Goal: Transaction & Acquisition: Purchase product/service

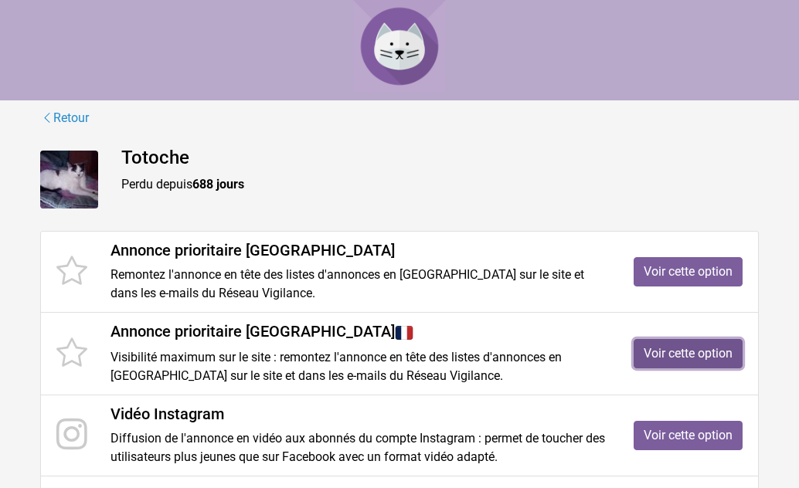
click at [713, 356] on link "Voir cette option" at bounding box center [687, 353] width 109 height 29
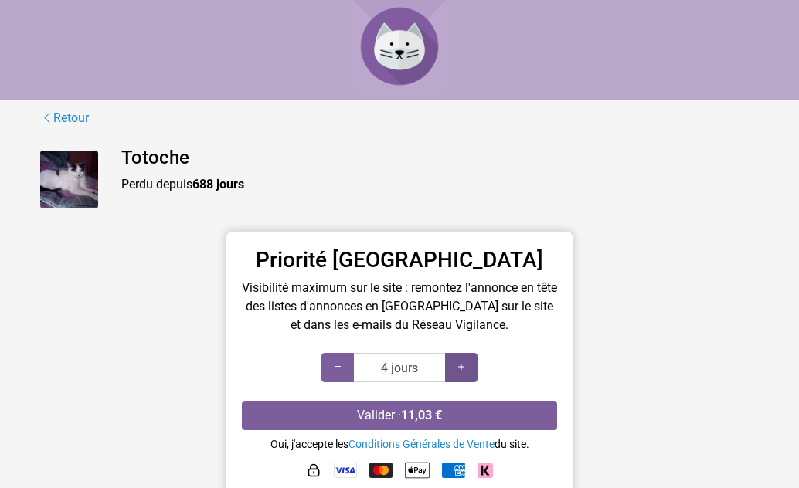
click at [458, 369] on icon at bounding box center [461, 367] width 12 height 15
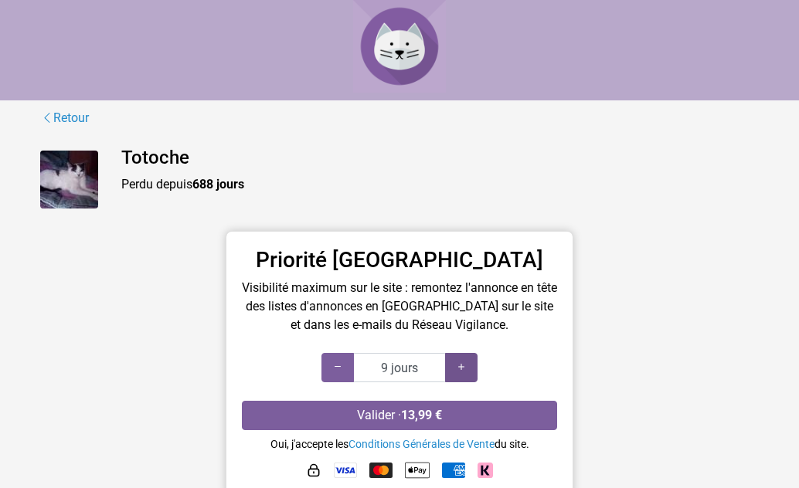
click at [458, 369] on icon at bounding box center [461, 367] width 12 height 15
type input "20 jours"
click at [458, 369] on icon at bounding box center [461, 367] width 12 height 15
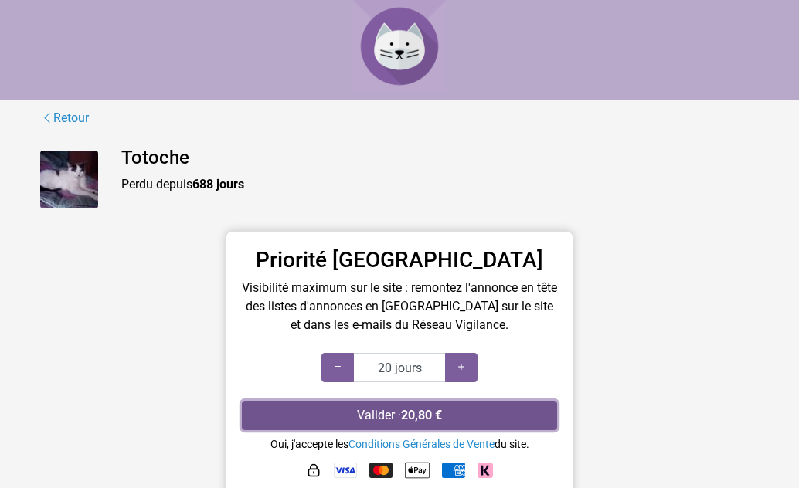
click at [450, 413] on button "Valider · 20,80 €" at bounding box center [399, 415] width 315 height 29
